Goal: Information Seeking & Learning: Understand process/instructions

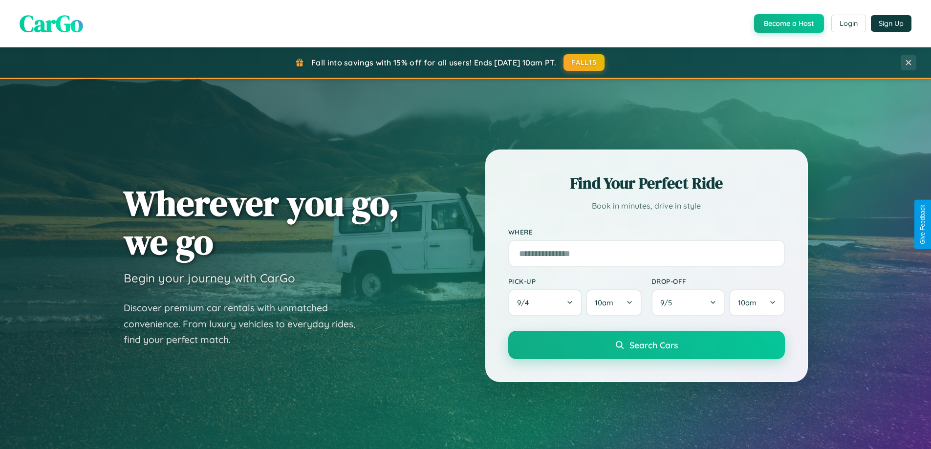
scroll to position [421, 0]
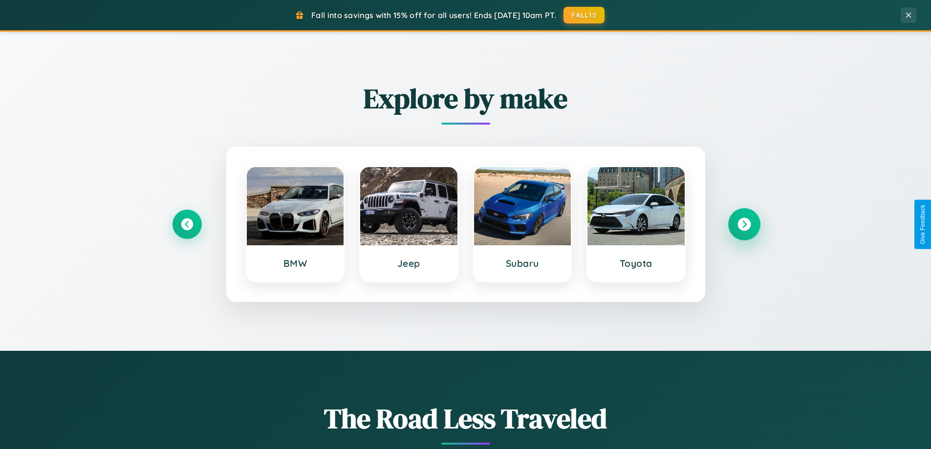
click at [743, 224] on icon at bounding box center [743, 224] width 13 height 13
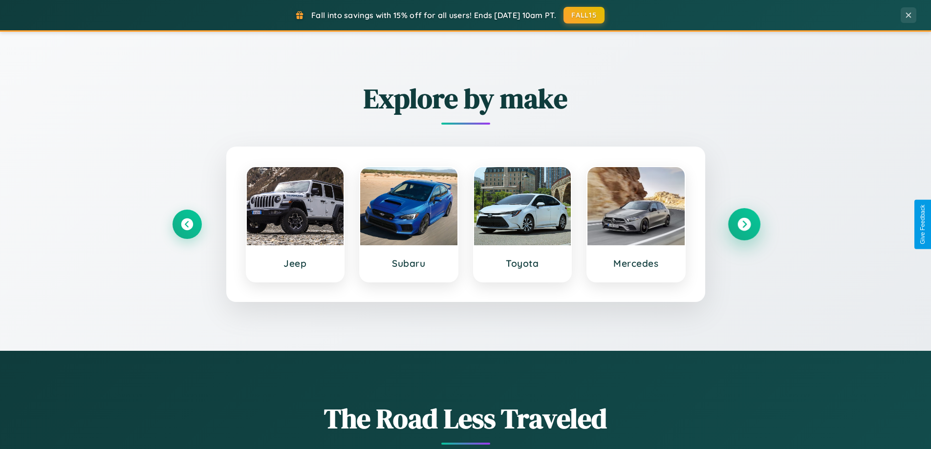
click at [743, 224] on icon at bounding box center [743, 224] width 13 height 13
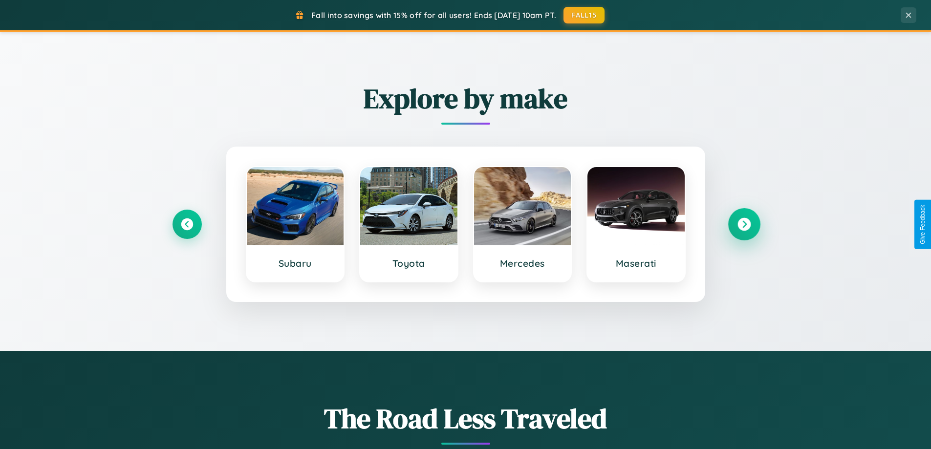
click at [743, 224] on icon at bounding box center [743, 224] width 13 height 13
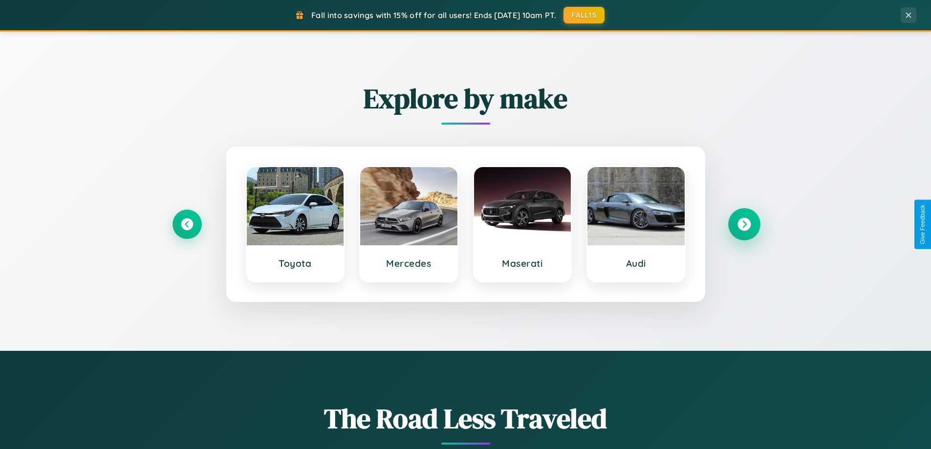
click at [743, 224] on icon at bounding box center [743, 224] width 13 height 13
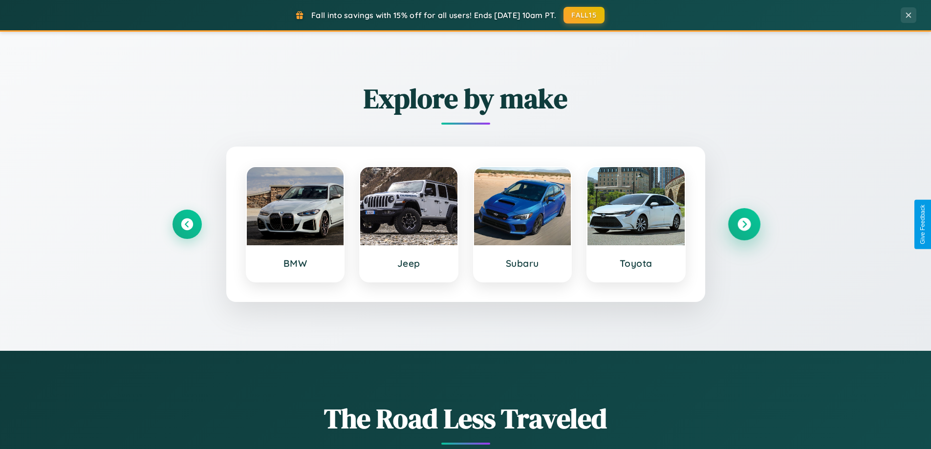
click at [743, 224] on icon at bounding box center [743, 224] width 13 height 13
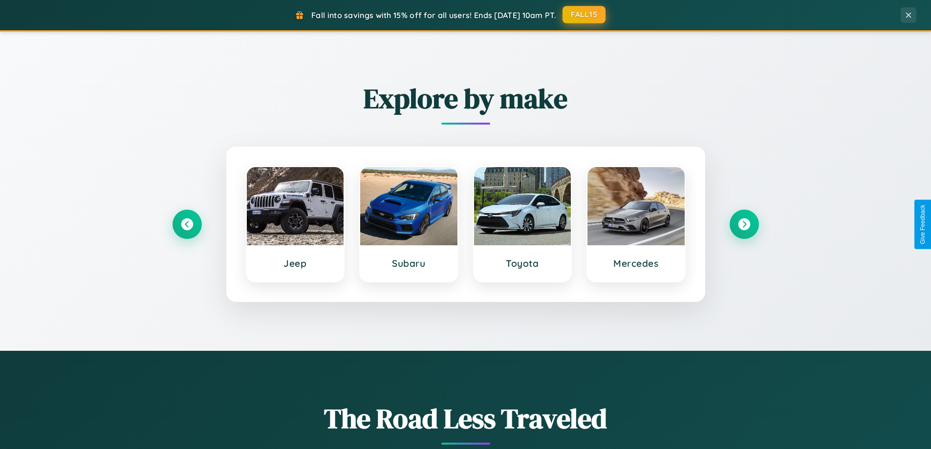
click at [584, 15] on button "FALL15" at bounding box center [583, 15] width 43 height 18
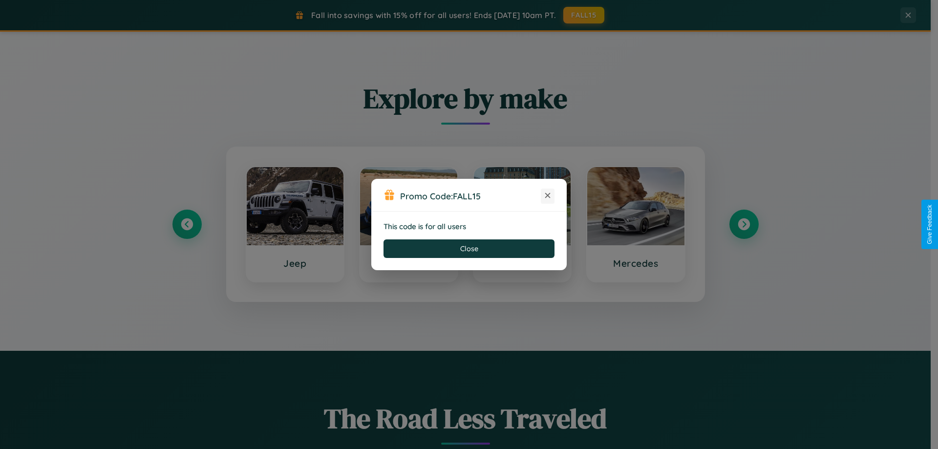
click at [548, 196] on icon at bounding box center [548, 195] width 10 height 10
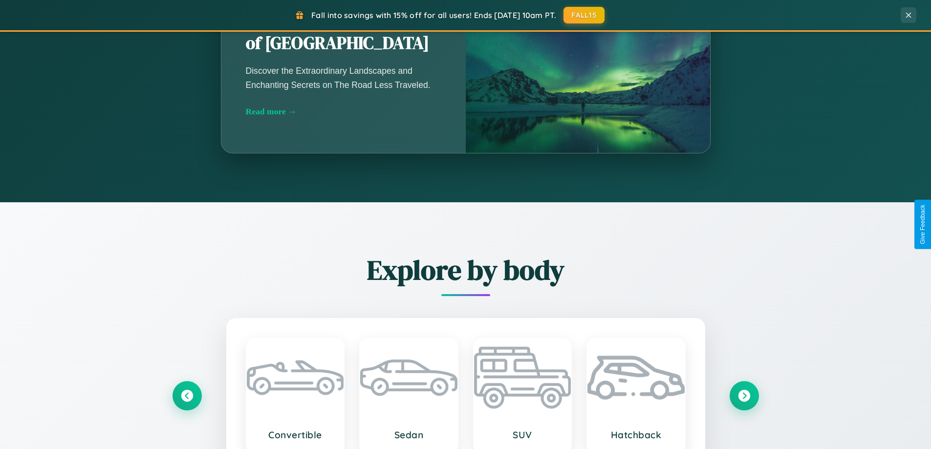
scroll to position [1880, 0]
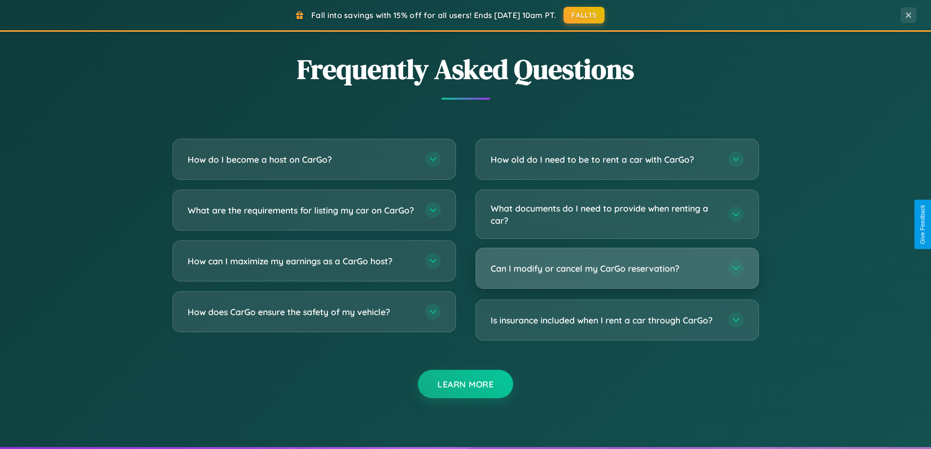
click at [616, 268] on h3 "Can I modify or cancel my CarGo reservation?" at bounding box center [604, 268] width 228 height 12
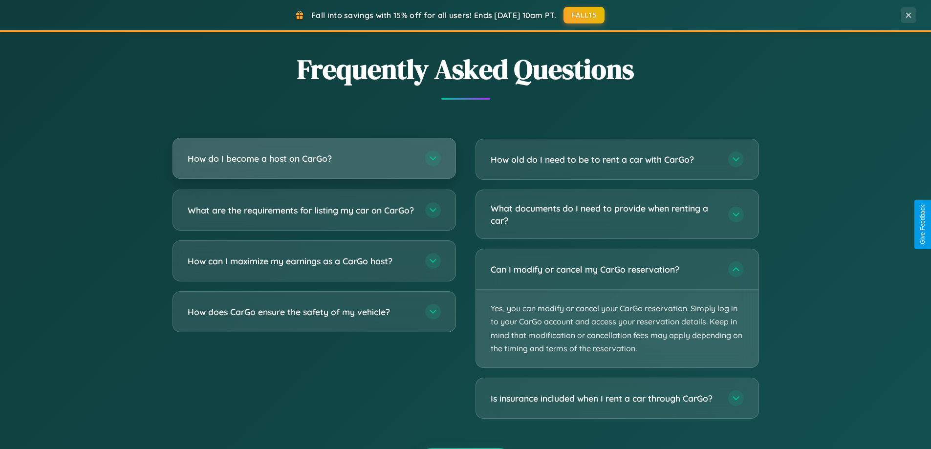
click at [314, 158] on h3 "How do I become a host on CarGo?" at bounding box center [302, 158] width 228 height 12
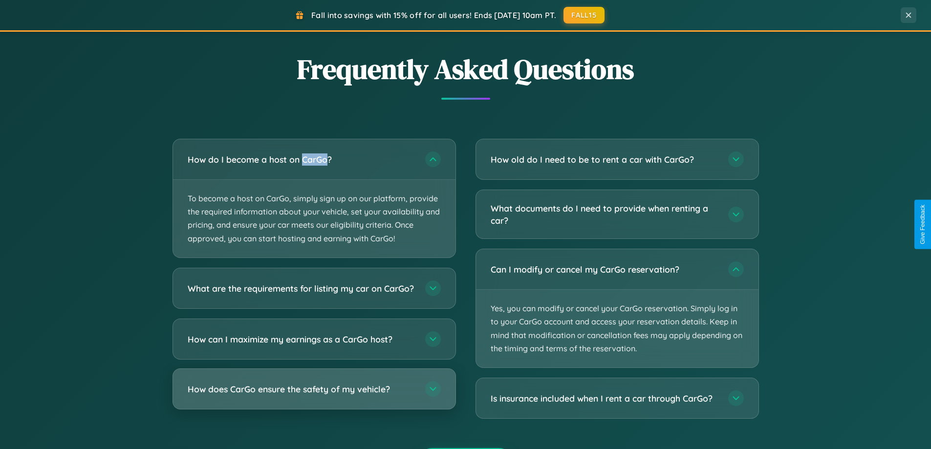
click at [314, 395] on h3 "How does CarGo ensure the safety of my vehicle?" at bounding box center [302, 388] width 228 height 12
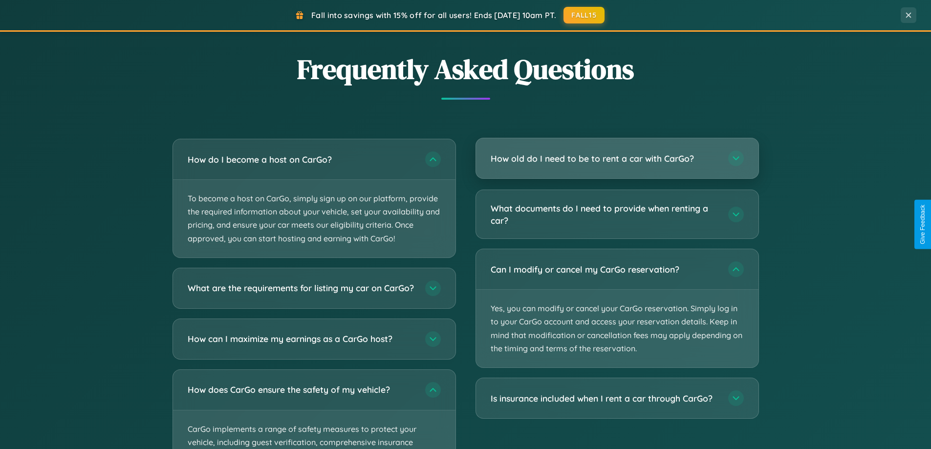
click at [616, 159] on h3 "How old do I need to be to rent a car with CarGo?" at bounding box center [604, 158] width 228 height 12
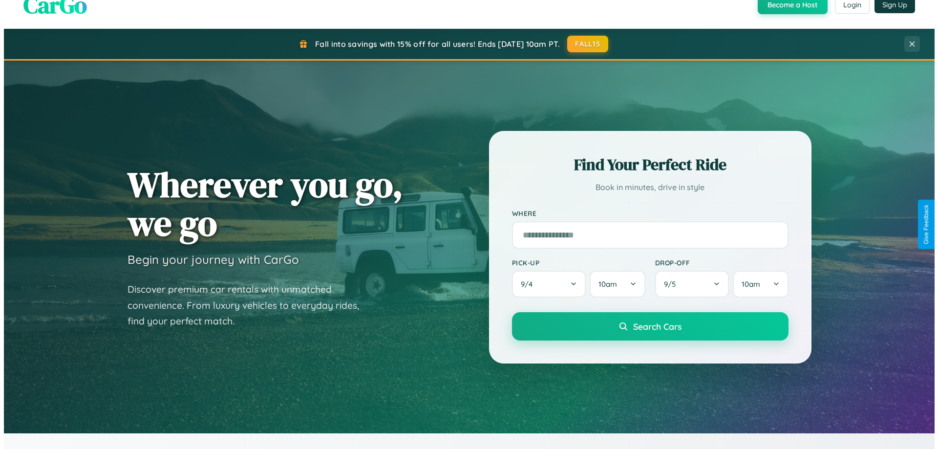
scroll to position [0, 0]
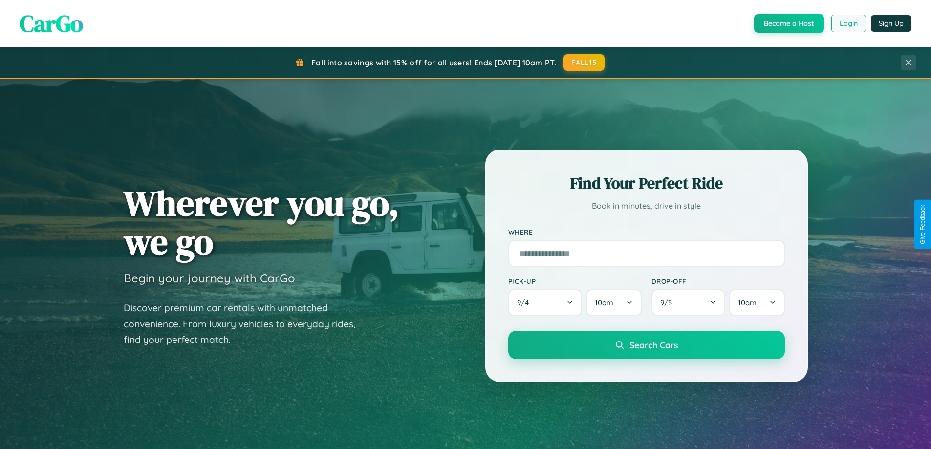
click at [847, 23] on button "Login" at bounding box center [848, 24] width 35 height 18
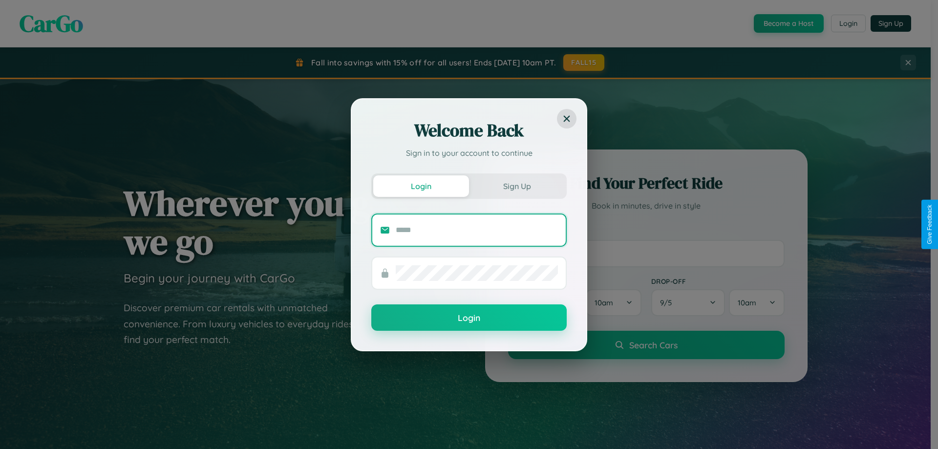
click at [477, 230] on input "text" at bounding box center [477, 230] width 162 height 16
type input "**********"
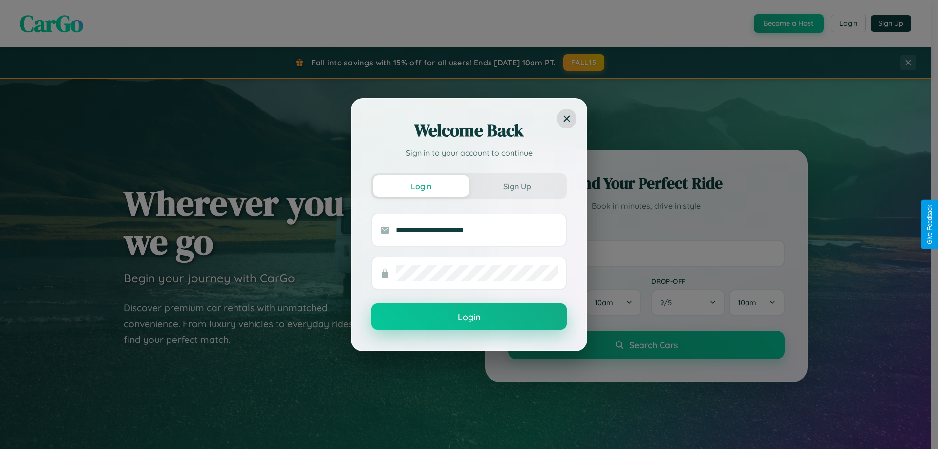
click at [469, 317] on button "Login" at bounding box center [468, 316] width 195 height 26
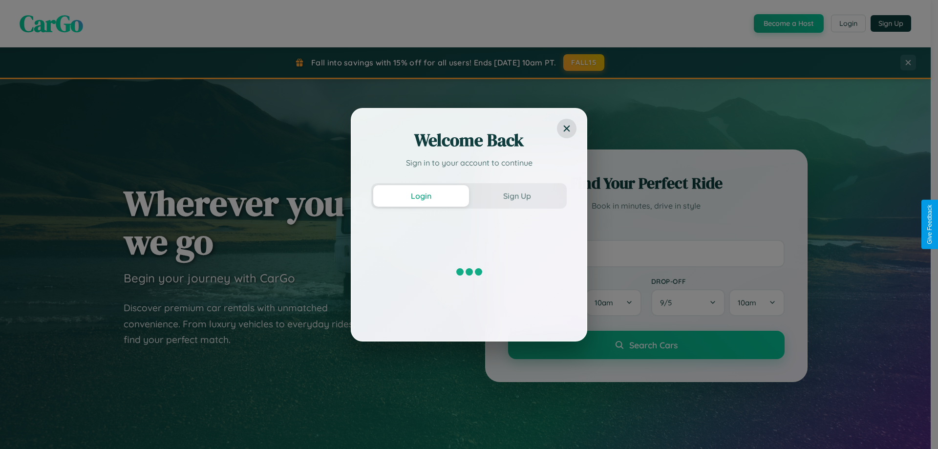
scroll to position [29, 0]
